Goal: Register for event/course

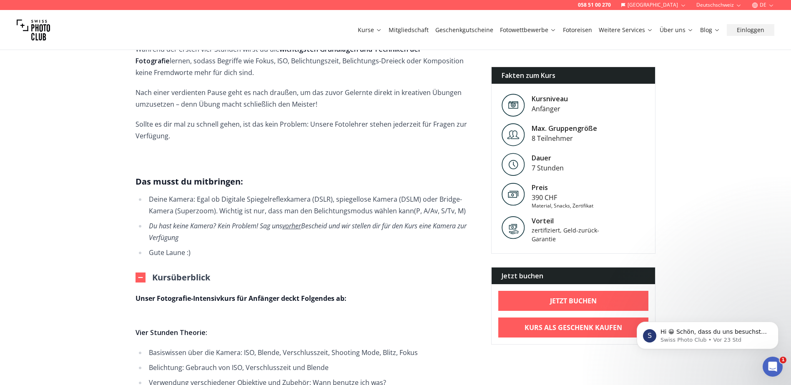
scroll to position [417, 0]
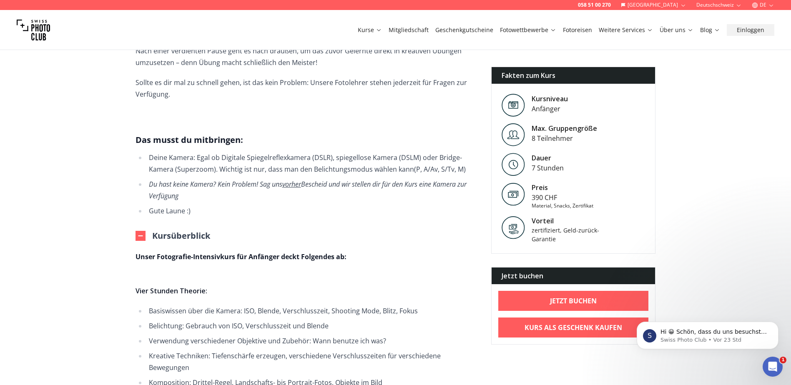
click at [321, 153] on span "DSLR), spiegellose Kamera (DSLM) oder Bridge-Kamera (Superzoom). Wichtig ist nu…" at bounding box center [305, 163] width 313 height 21
copy span "DSLR"
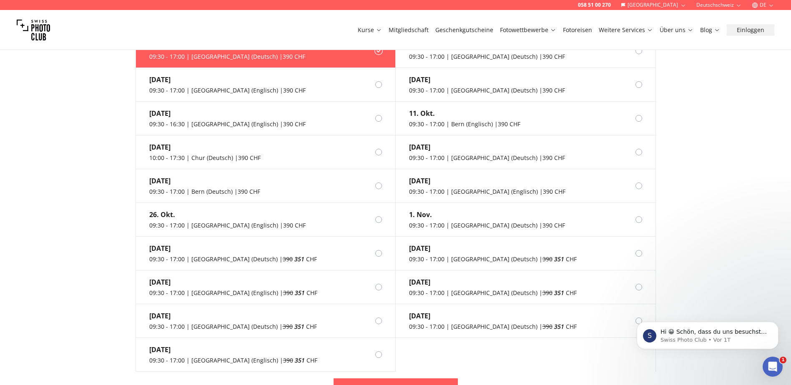
scroll to position [951, 0]
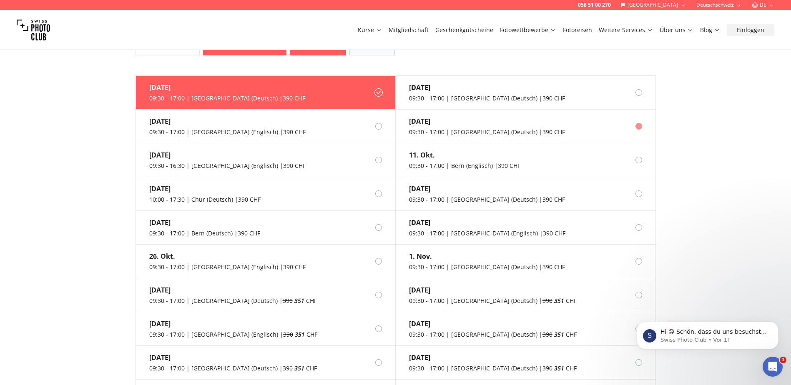
click at [592, 122] on label "[DATE] 09:30 - 17:00 | [GEOGRAPHIC_DATA] (Deutsch) | 390 CHF" at bounding box center [526, 127] width 260 height 34
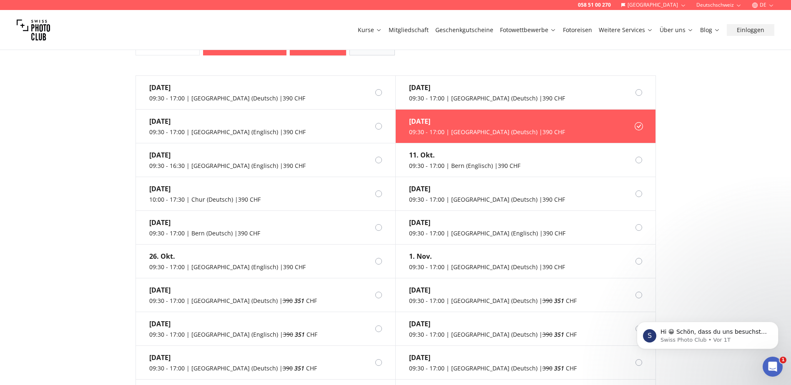
scroll to position [910, 0]
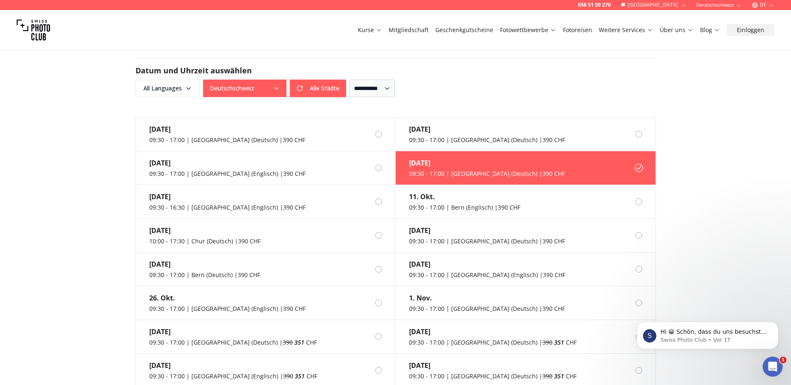
click at [597, 65] on h2 "Datum und Uhrzeit auswählen" at bounding box center [395, 71] width 520 height 12
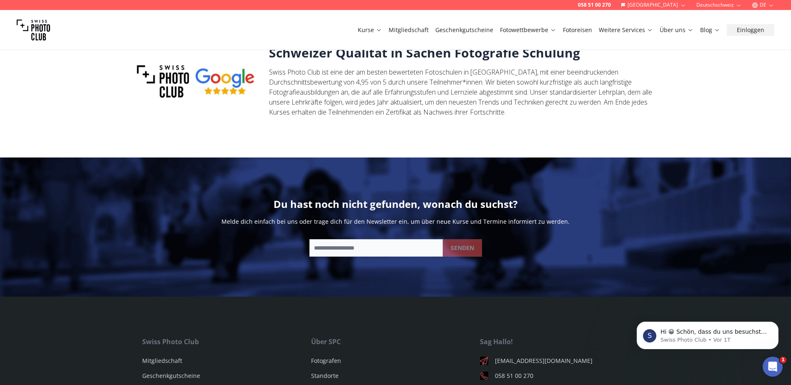
scroll to position [1660, 0]
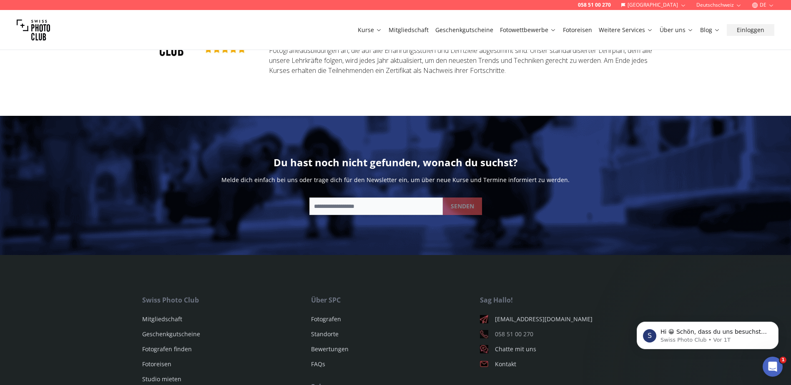
click at [502, 330] on link "058 51 00 270" at bounding box center [564, 334] width 169 height 8
drag, startPoint x: 519, startPoint y: 325, endPoint x: 445, endPoint y: 348, distance: 77.9
click at [445, 348] on ul "Fotografen Standorte Bewertungen FAQs" at bounding box center [395, 341] width 169 height 67
click at [622, 266] on footer "Swiss Photo Club Mitgliedschaft Geschenkgutscheine Fotografen finden Fotoreisen…" at bounding box center [395, 366] width 791 height 223
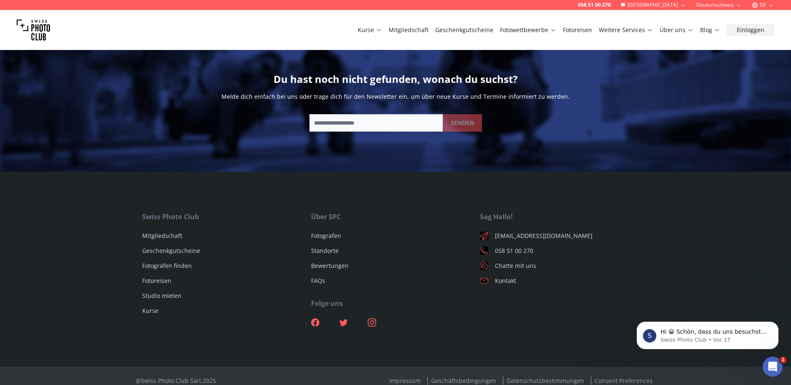
scroll to position [1702, 0]
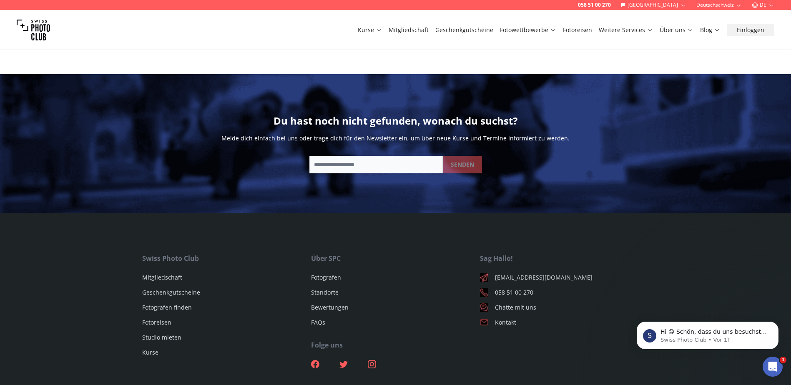
click at [58, 237] on footer "Swiss Photo Club Mitgliedschaft Geschenkgutscheine Fotografen finden Fotoreisen…" at bounding box center [395, 324] width 791 height 223
click at [740, 245] on footer "Swiss Photo Club Mitgliedschaft Geschenkgutscheine Fotografen finden Fotoreisen…" at bounding box center [395, 324] width 791 height 223
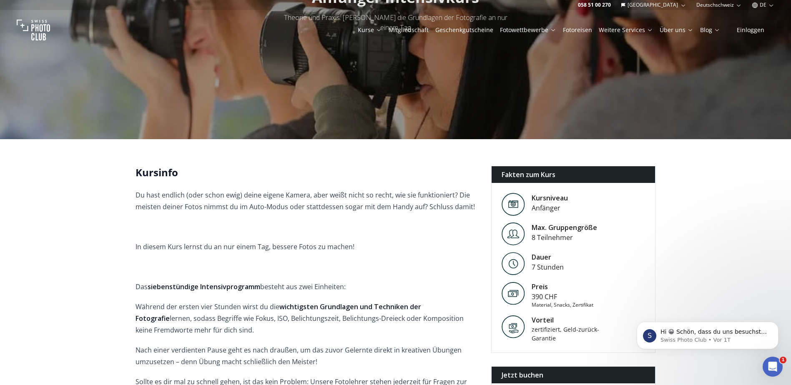
scroll to position [0, 0]
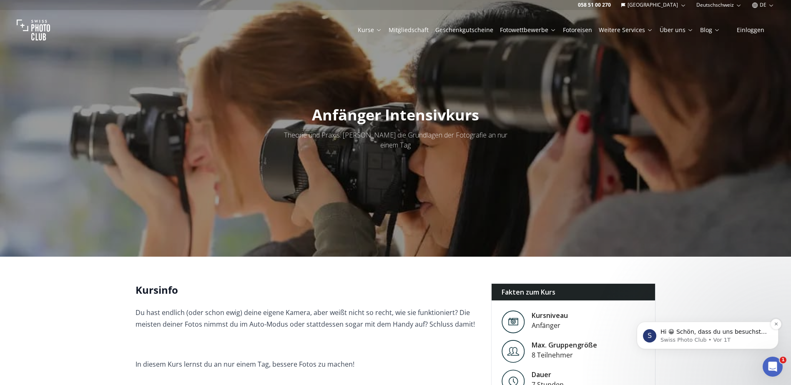
click at [700, 338] on p "Swiss Photo Club • Vor 1T" at bounding box center [714, 340] width 108 height 8
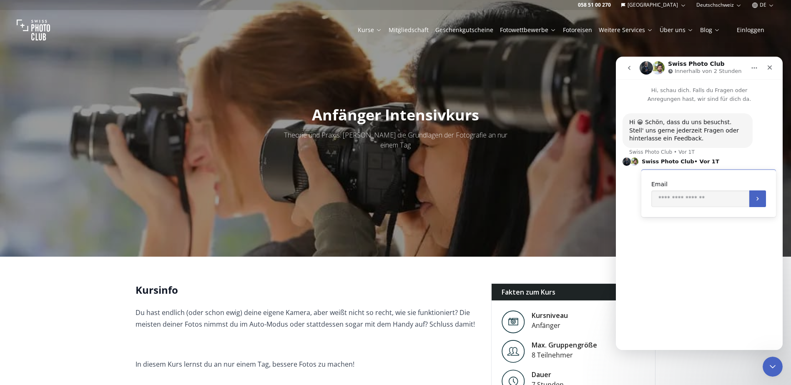
click at [687, 135] on div "Hi 😀 Schön, dass du uns besuchst. Stell' uns gerne jederzeit Fragen oder hinter…" at bounding box center [687, 130] width 117 height 25
click at [689, 151] on div "Hi 😀 Schön, dass du uns besuchst. Stell' uns gerne jederzeit Fragen oder hinter…" at bounding box center [698, 171] width 153 height 117
click at [694, 163] on span "• Vor 1T" at bounding box center [706, 161] width 25 height 5
click at [767, 69] on icon "Schließen" at bounding box center [769, 67] width 5 height 5
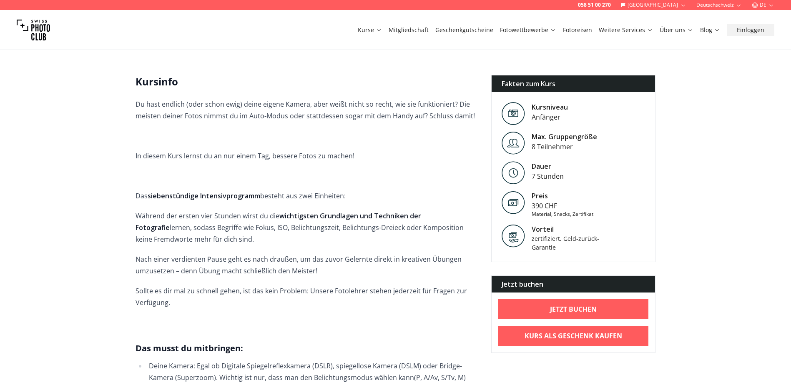
scroll to position [292, 0]
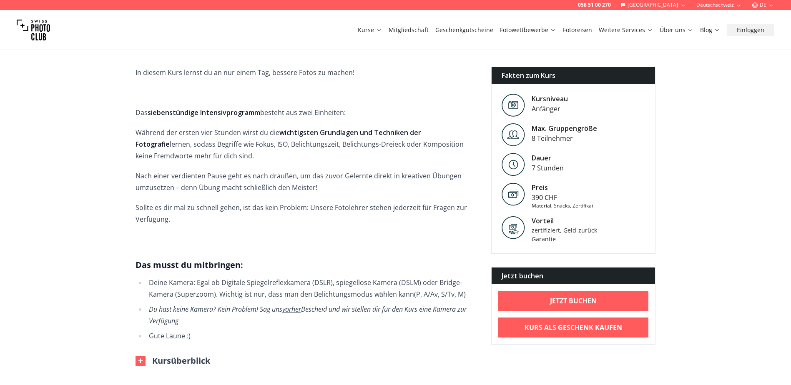
click at [411, 305] on em "Du hast keine Kamera? Kein Problem! Sag uns vorher Bescheid und wir stellen dir…" at bounding box center [308, 315] width 318 height 21
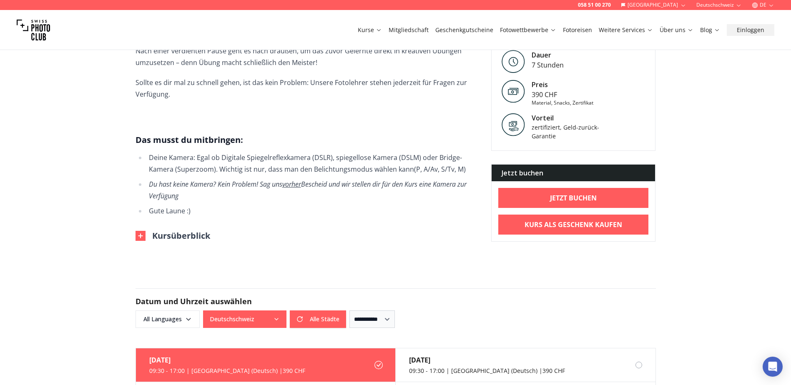
scroll to position [542, 0]
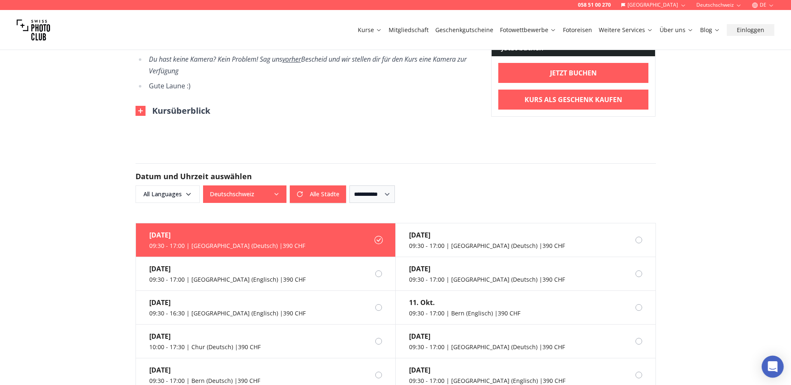
click at [774, 365] on icon "Open Intercom Messenger" at bounding box center [772, 366] width 10 height 11
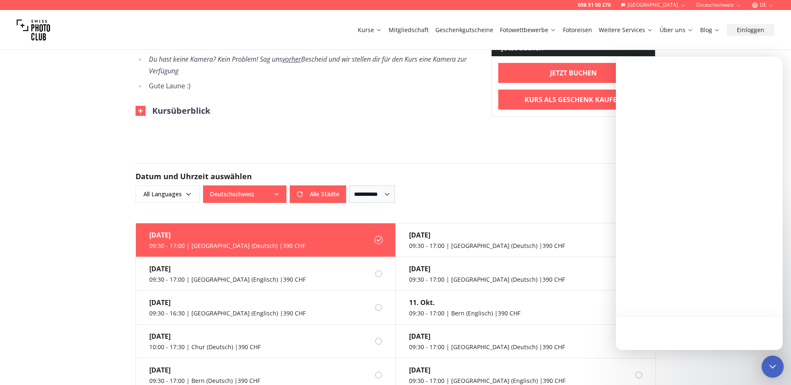
scroll to position [0, 0]
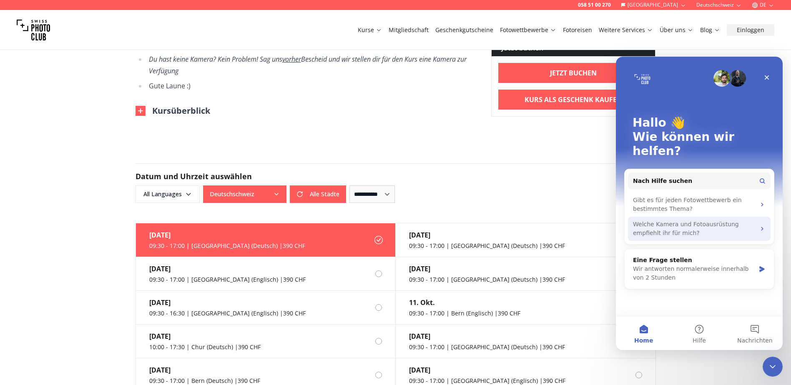
click at [703, 220] on div "Welche Kamera und Fotoausrüstung empfiehlt ihr für mich?" at bounding box center [694, 229] width 123 height 18
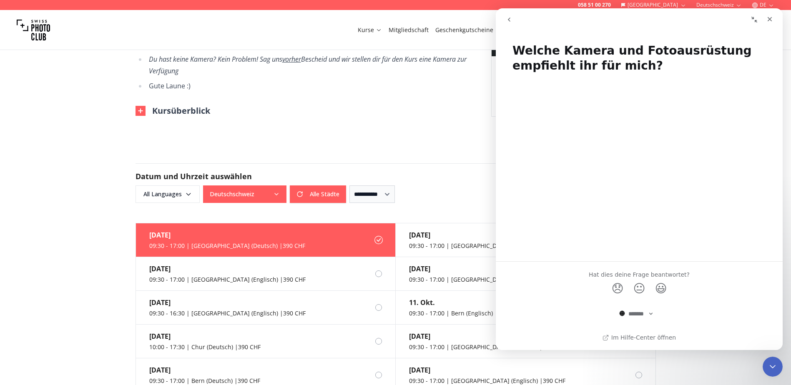
click at [641, 198] on div "Intercom Messenger" at bounding box center [639, 165] width 287 height 180
click at [770, 19] on icon "Schließen" at bounding box center [769, 19] width 5 height 5
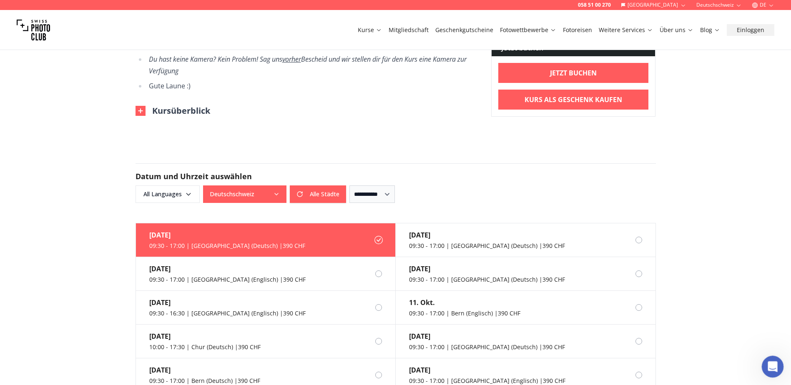
click at [771, 364] on icon "Intercom-Nachrichtendienst öffnen" at bounding box center [772, 366] width 14 height 14
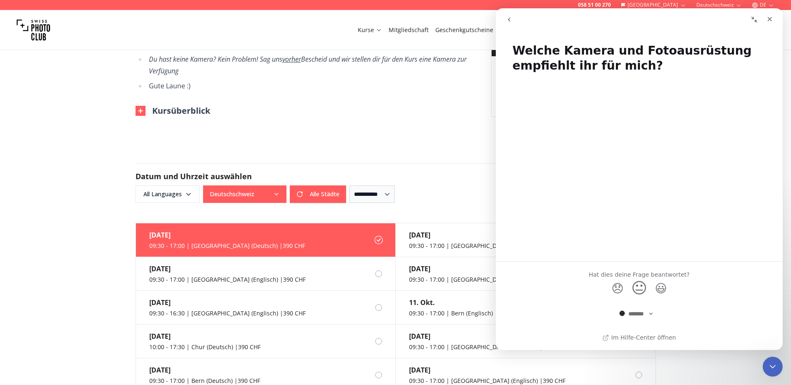
click at [638, 292] on span "😐" at bounding box center [639, 288] width 16 height 22
click at [508, 16] on button "go back" at bounding box center [509, 20] width 16 height 16
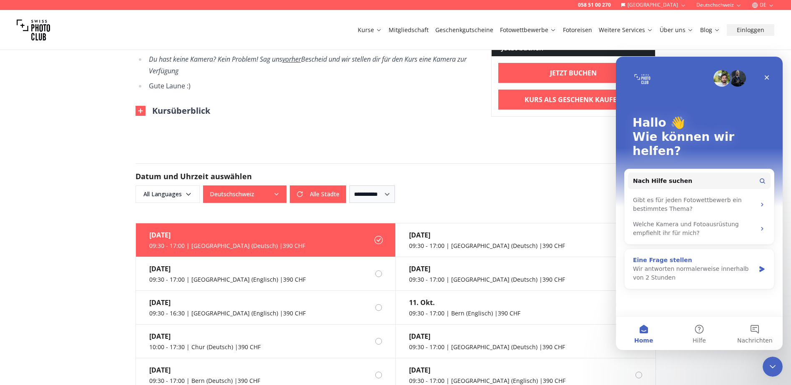
click at [677, 265] on div "Wir antworten normalerweise innerhalb von 2 Stunden" at bounding box center [694, 274] width 122 height 18
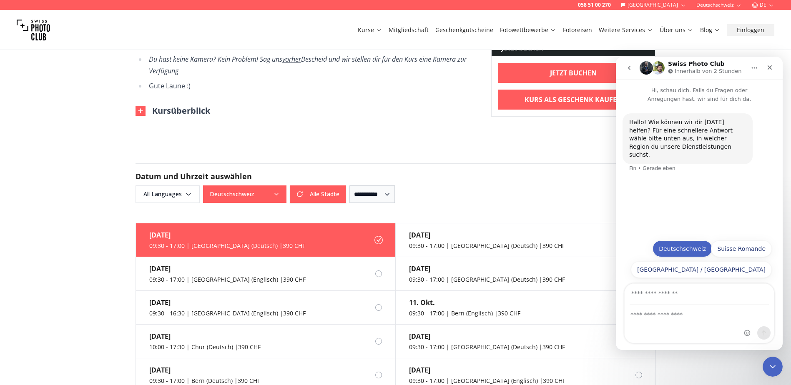
click at [694, 246] on button "Deutschschweiz" at bounding box center [682, 249] width 60 height 17
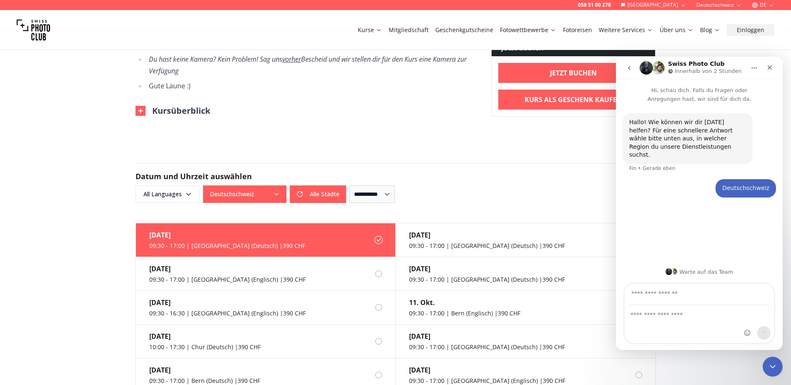
click at [551, 148] on form "**********" at bounding box center [396, 183] width 534 height 80
click at [434, 143] on form "**********" at bounding box center [396, 183] width 534 height 80
click at [766, 66] on icon "Schließen" at bounding box center [769, 67] width 7 height 7
